Goal: Use online tool/utility: Utilize a website feature to perform a specific function

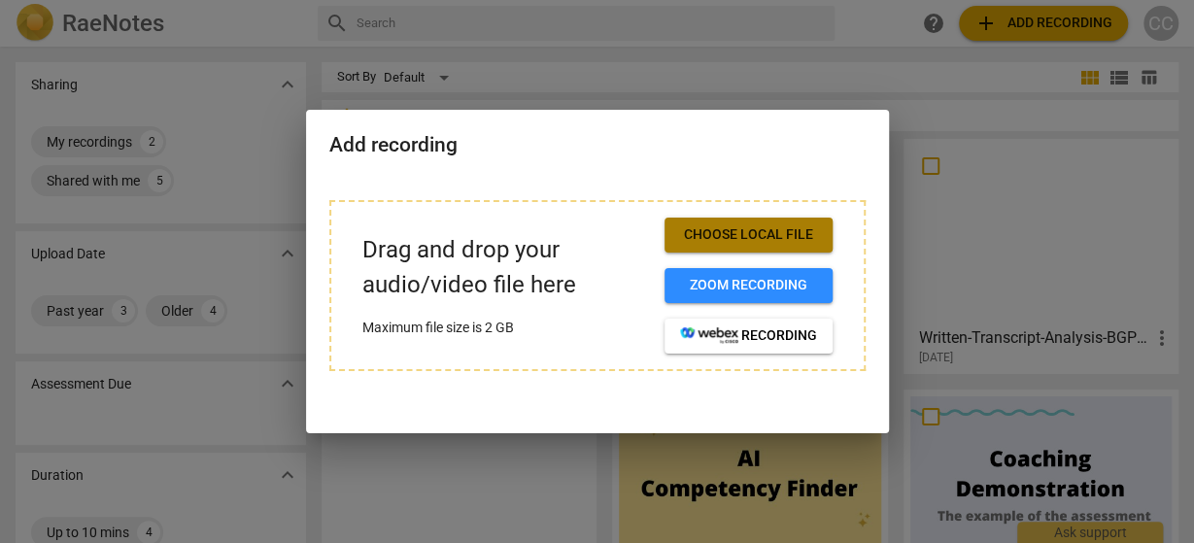
click at [763, 229] on span "Choose local file" at bounding box center [748, 234] width 137 height 19
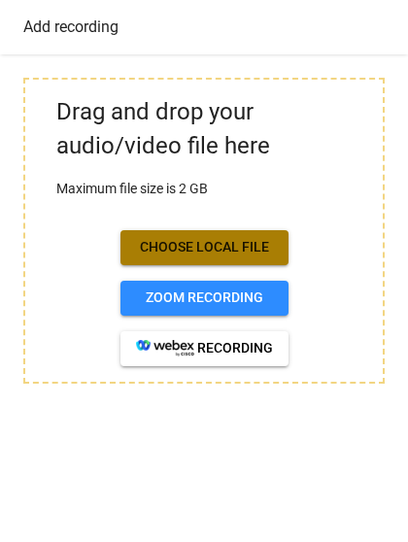
click at [206, 240] on span "Choose local file" at bounding box center [204, 247] width 137 height 19
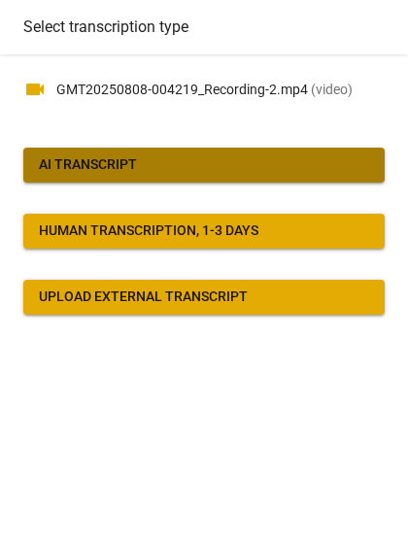
click at [174, 170] on span "AI Transcript" at bounding box center [204, 164] width 330 height 19
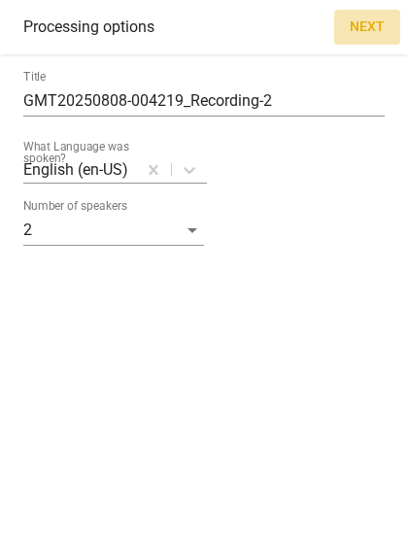
click at [372, 26] on span "Next" at bounding box center [367, 26] width 35 height 19
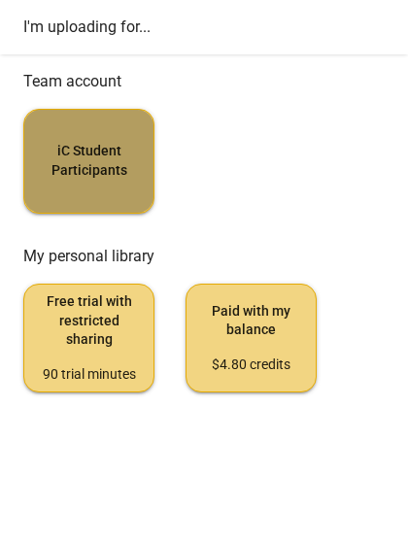
click at [84, 190] on button "iC Student Participants" at bounding box center [88, 161] width 131 height 105
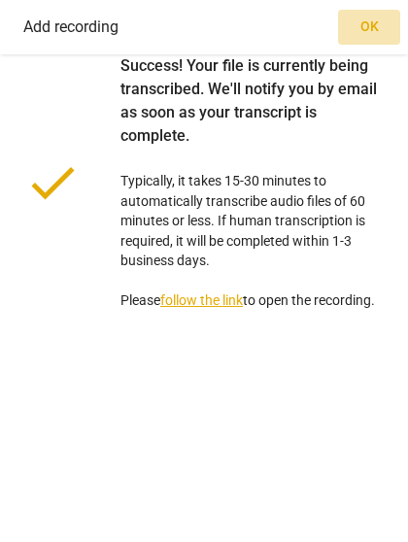
click at [366, 30] on span "Ok" at bounding box center [369, 26] width 31 height 19
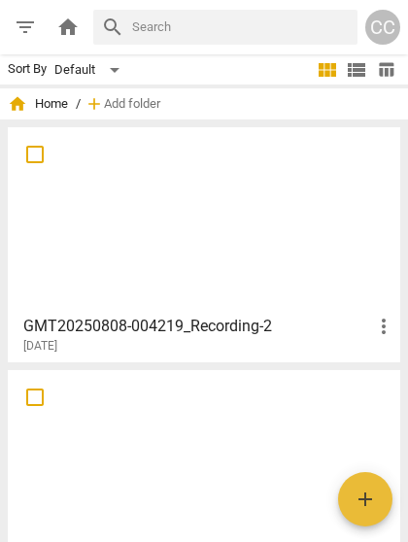
drag, startPoint x: 366, startPoint y: 30, endPoint x: 59, endPoint y: 304, distance: 411.4
click at [59, 304] on div at bounding box center [204, 220] width 379 height 172
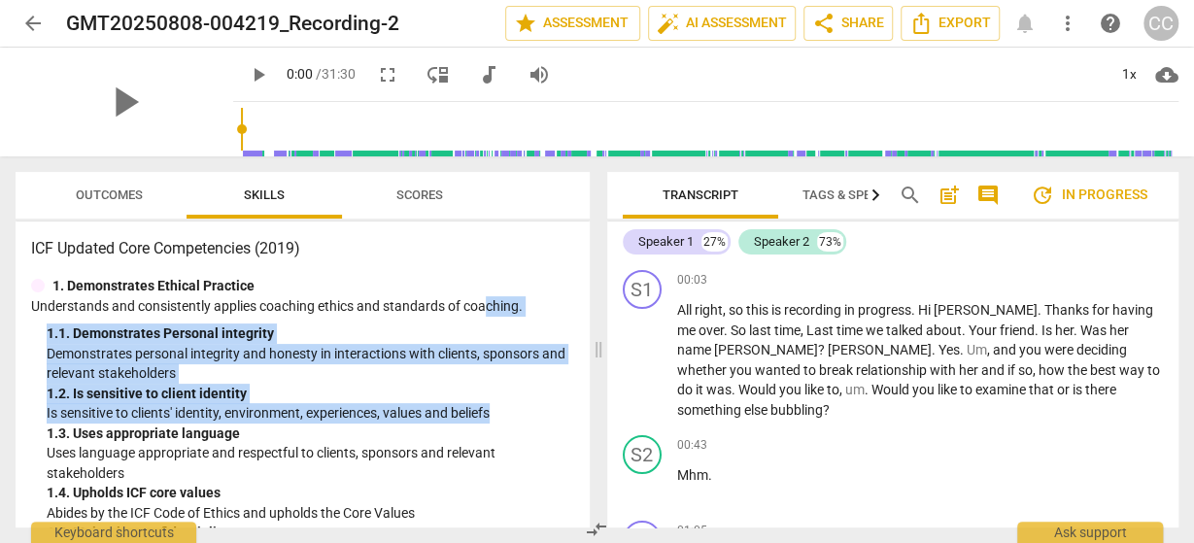
drag, startPoint x: 485, startPoint y: 306, endPoint x: 539, endPoint y: 405, distance: 113.0
click at [539, 405] on div "1. Demonstrates Ethical Practice Understands and consistently applies coaching …" at bounding box center [302, 479] width 543 height 406
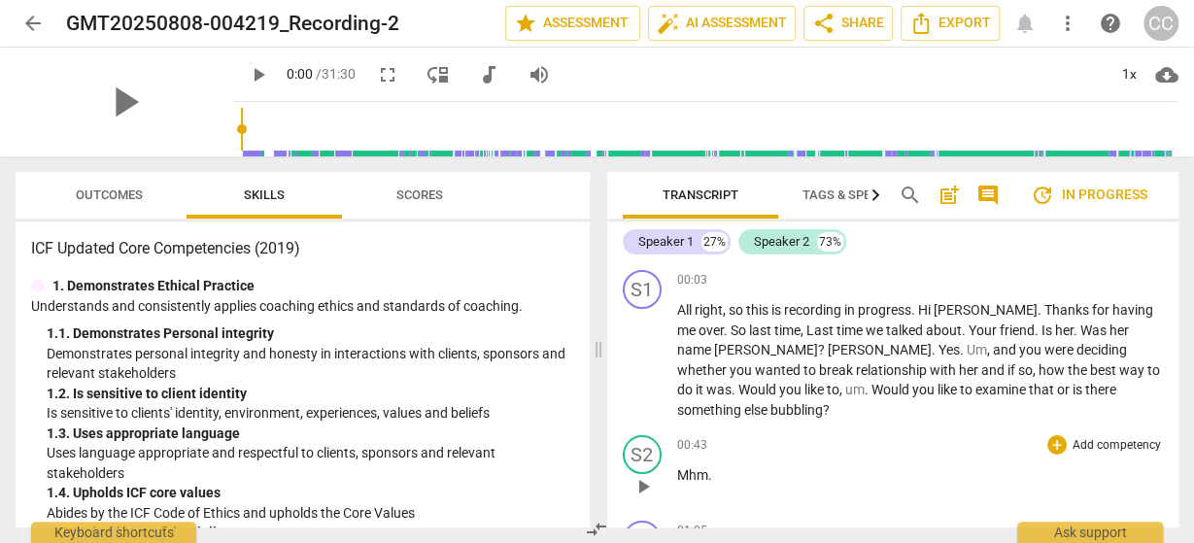
click at [938, 439] on div "00:43 + Add competency keyboard_arrow_right Mhm ." at bounding box center [920, 470] width 487 height 70
click at [1174, 203] on div "Transcript Tags & Speakers Analytics New search post_add comment update In prog…" at bounding box center [893, 195] width 572 height 47
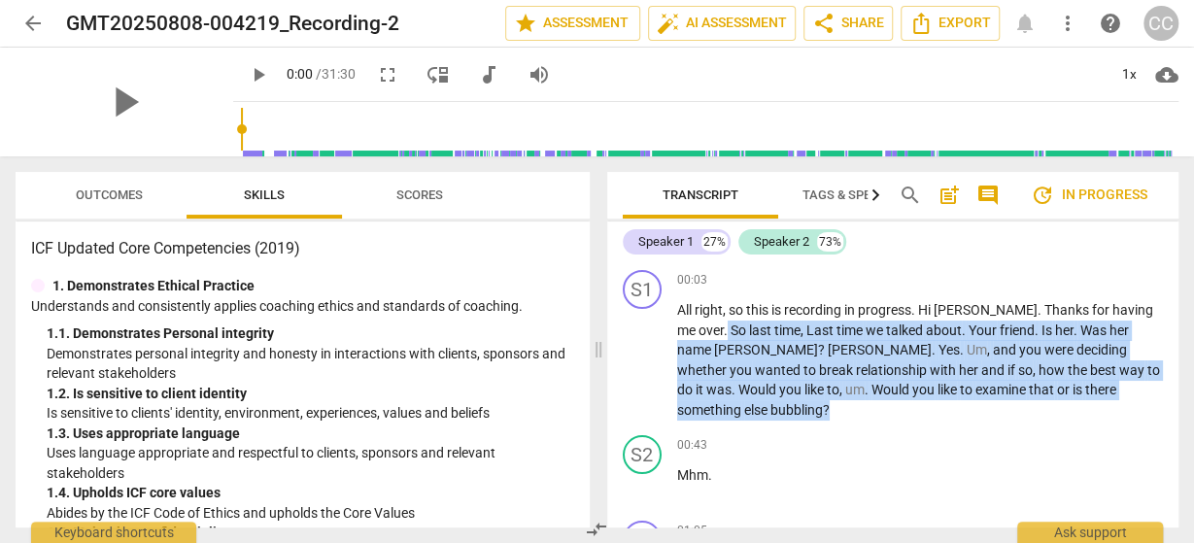
drag, startPoint x: 1190, startPoint y: 279, endPoint x: 1192, endPoint y: 384, distance: 104.9
click at [1192, 384] on div "Transcript Tags & Speakers Analytics New search post_add comment update In prog…" at bounding box center [896, 349] width 595 height 387
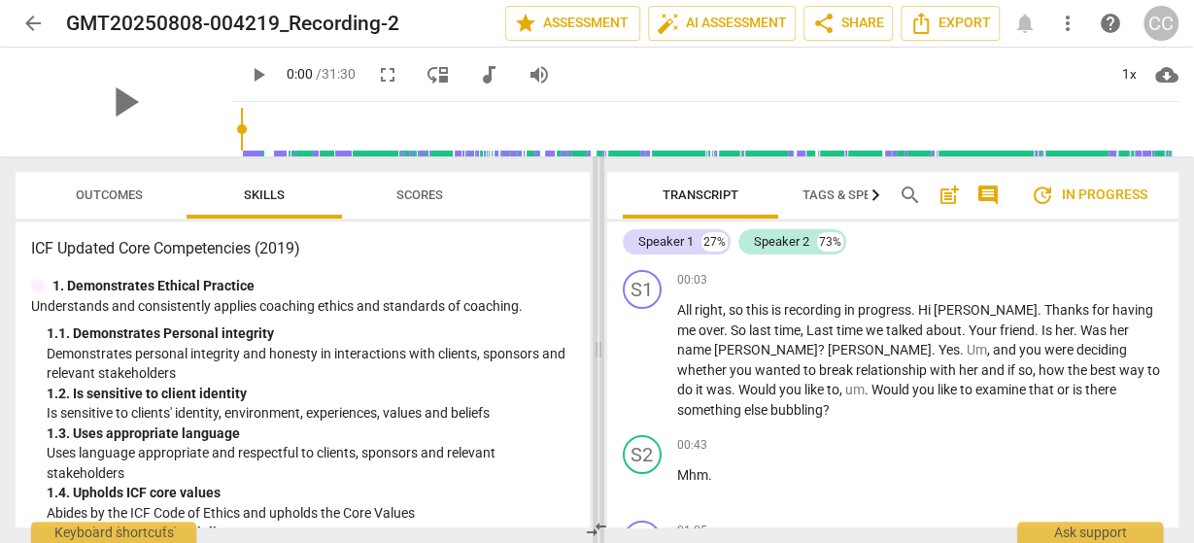
click at [594, 347] on span at bounding box center [599, 349] width 12 height 387
drag, startPoint x: 597, startPoint y: 357, endPoint x: 597, endPoint y: 454, distance: 96.2
click at [597, 454] on span at bounding box center [598, 349] width 12 height 387
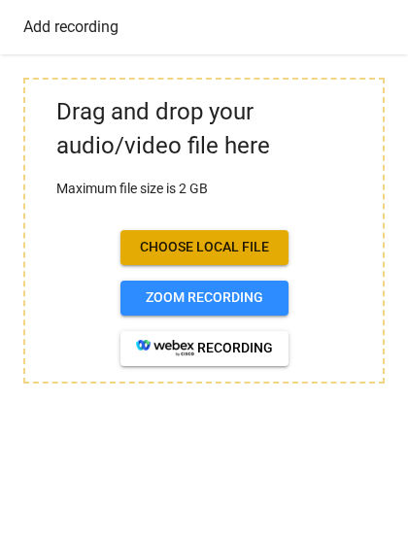
click at [31, 446] on div "Drag and drop your audio/video file here Maximum file size is 2 GB Choose local…" at bounding box center [204, 295] width 408 height 482
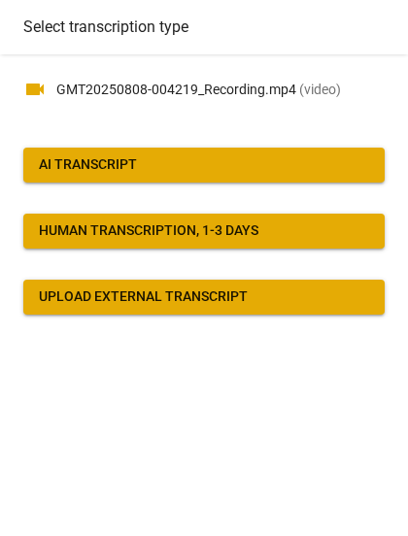
click at [125, 300] on div "Upload external transcript" at bounding box center [143, 297] width 209 height 19
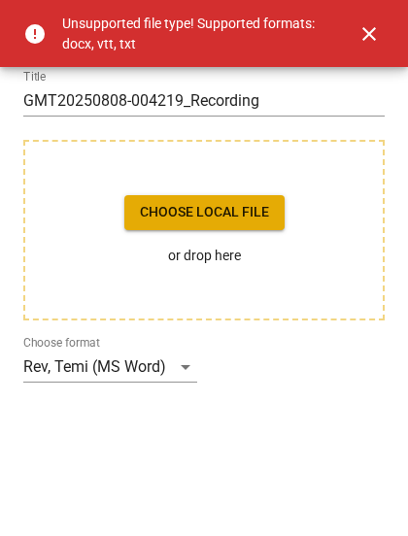
click at [369, 28] on span "close" at bounding box center [368, 33] width 23 height 23
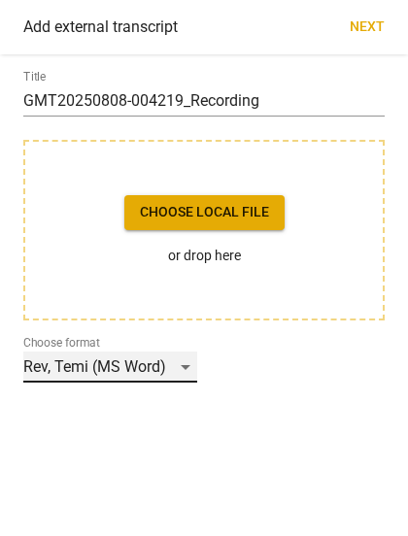
click at [187, 363] on div "Rev, Temi (MS Word)" at bounding box center [110, 367] width 174 height 31
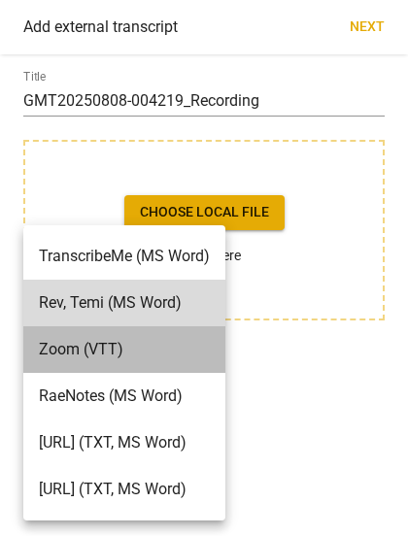
click at [187, 363] on li "Zoom (VTT)" at bounding box center [124, 349] width 202 height 47
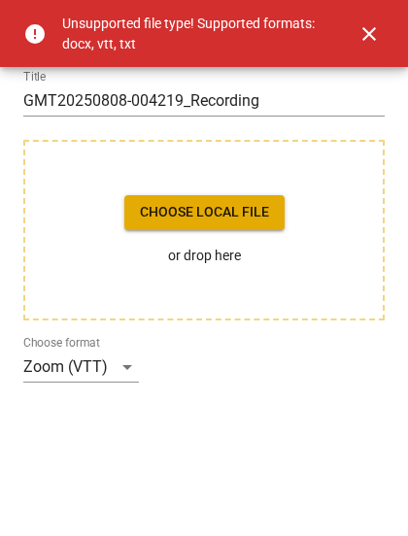
click at [374, 32] on span "close" at bounding box center [368, 33] width 23 height 23
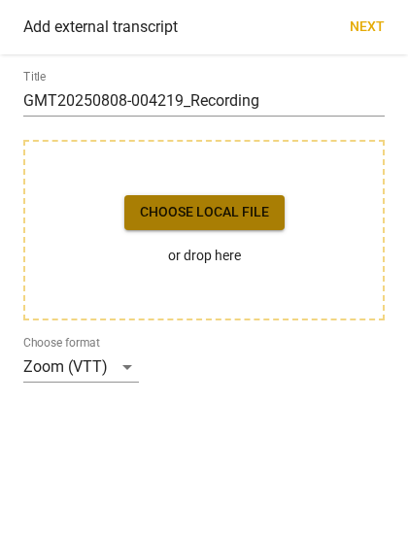
click at [219, 199] on button "Choose local file" at bounding box center [204, 212] width 160 height 35
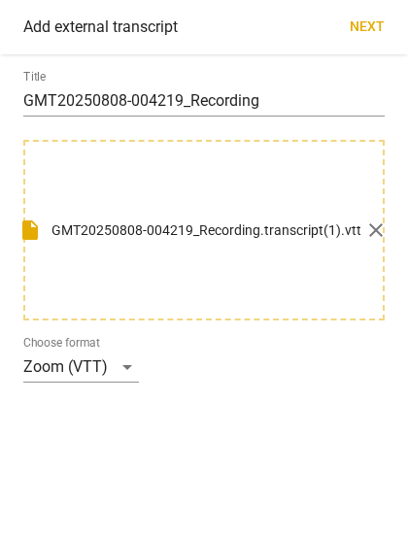
click at [371, 27] on span "Next" at bounding box center [367, 26] width 35 height 19
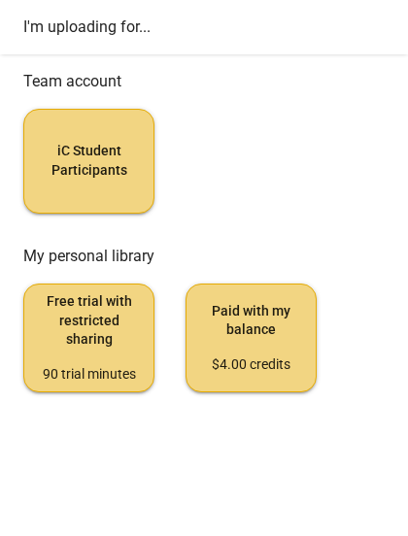
click at [371, 27] on h3 "I'm uploading for..." at bounding box center [203, 26] width 361 height 18
click at [112, 150] on span "iC Student Participants" at bounding box center [89, 161] width 98 height 38
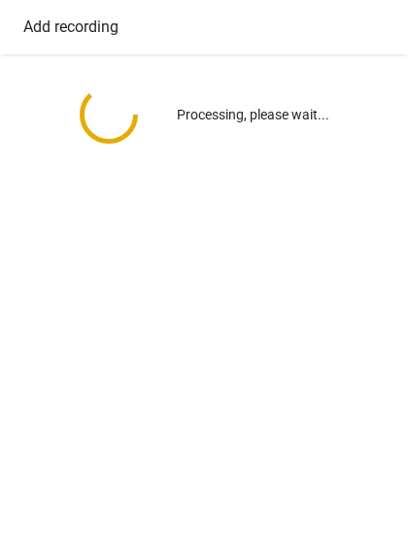
click at [110, 150] on div "Processing, please wait..." at bounding box center [203, 114] width 361 height 120
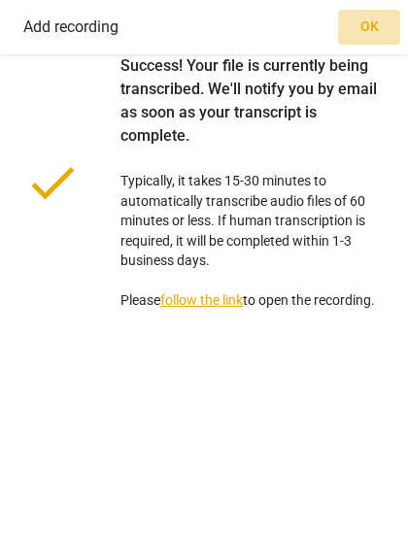
click at [367, 20] on span "Ok" at bounding box center [369, 26] width 31 height 19
